Goal: Task Accomplishment & Management: Use online tool/utility

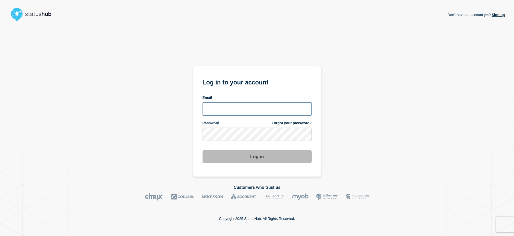
click at [233, 111] on input "email input" at bounding box center [256, 108] width 109 height 13
type input "[PERSON_NAME][EMAIL_ADDRESS][DOMAIN_NAME]"
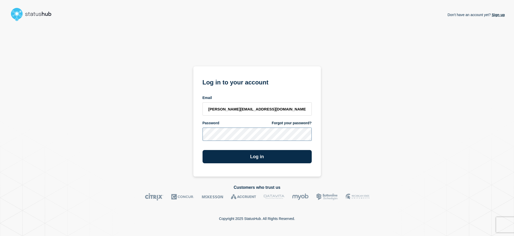
click at [202, 150] on button "Log in" at bounding box center [256, 156] width 109 height 13
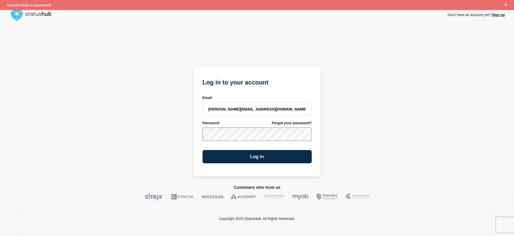
click at [202, 150] on button "Log in" at bounding box center [256, 156] width 109 height 13
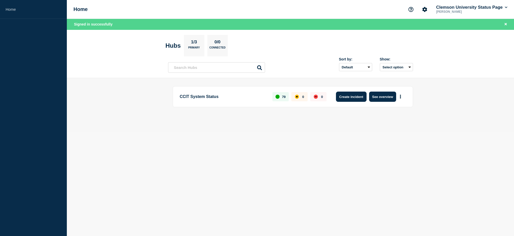
click at [350, 96] on button "Create incident" at bounding box center [351, 97] width 31 height 10
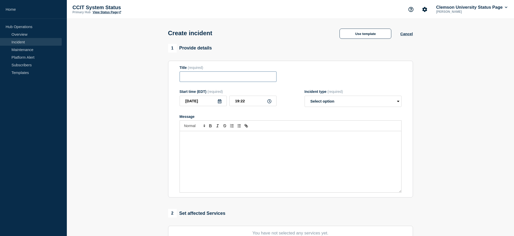
click at [187, 80] on input "Title" at bounding box center [227, 76] width 97 height 10
type input "Power Events Are Disrupting Networking in [PERSON_NAME][GEOGRAPHIC_DATA] and 11…"
